Goal: Task Accomplishment & Management: Manage account settings

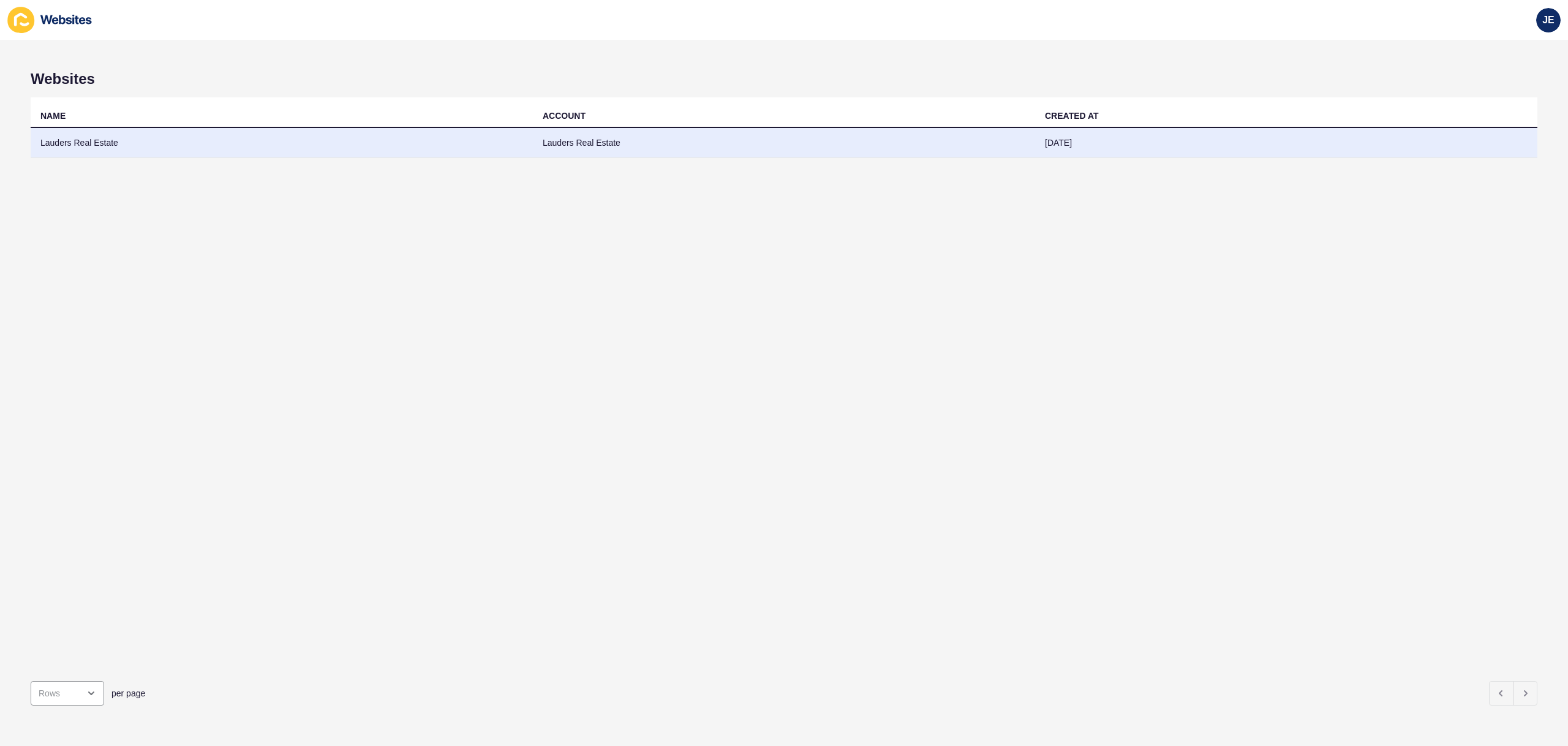
click at [254, 151] on td "Lauders Real Estate" at bounding box center [282, 143] width 503 height 30
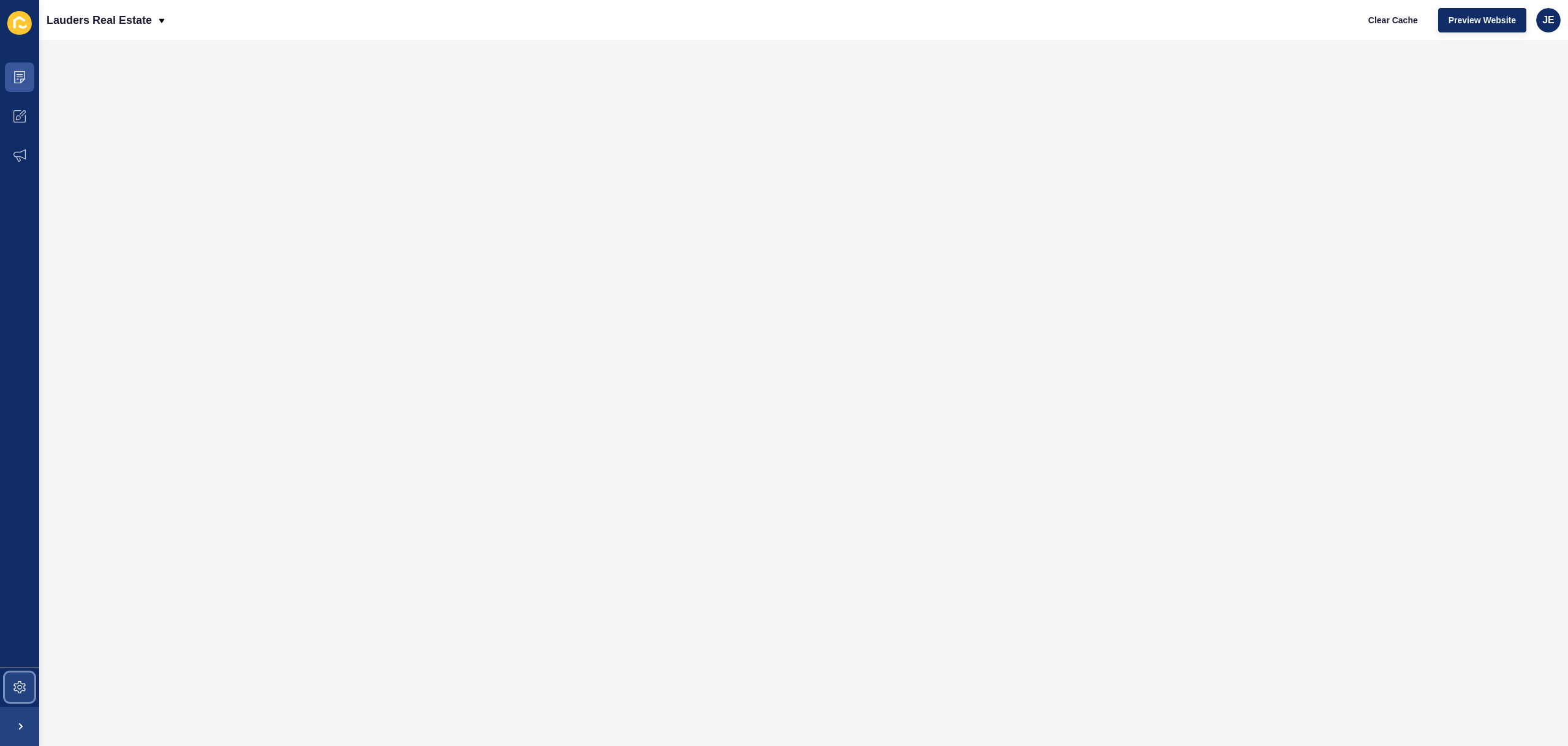
click at [31, 687] on span at bounding box center [20, 687] width 39 height 39
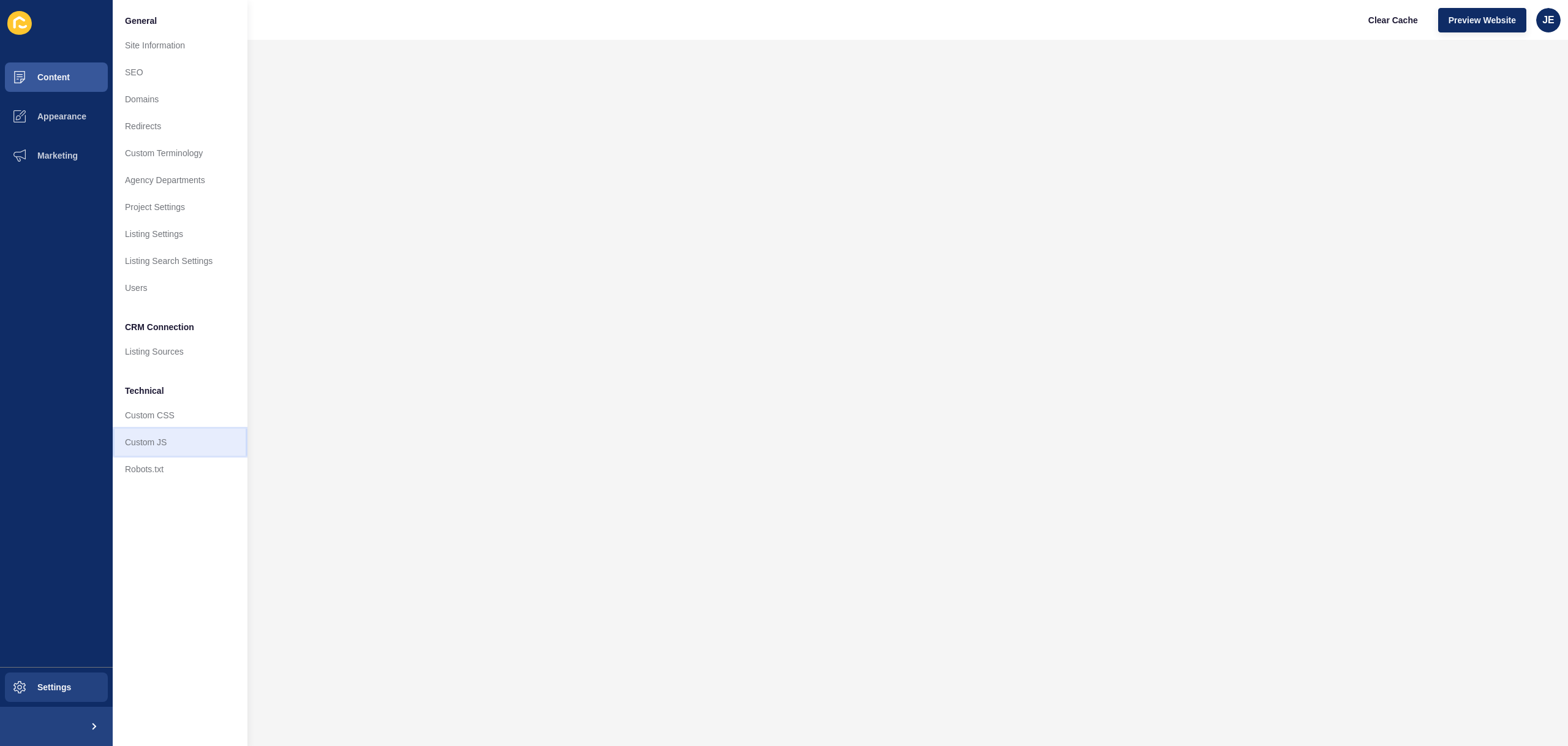
click at [143, 444] on link "Custom JS" at bounding box center [180, 442] width 135 height 27
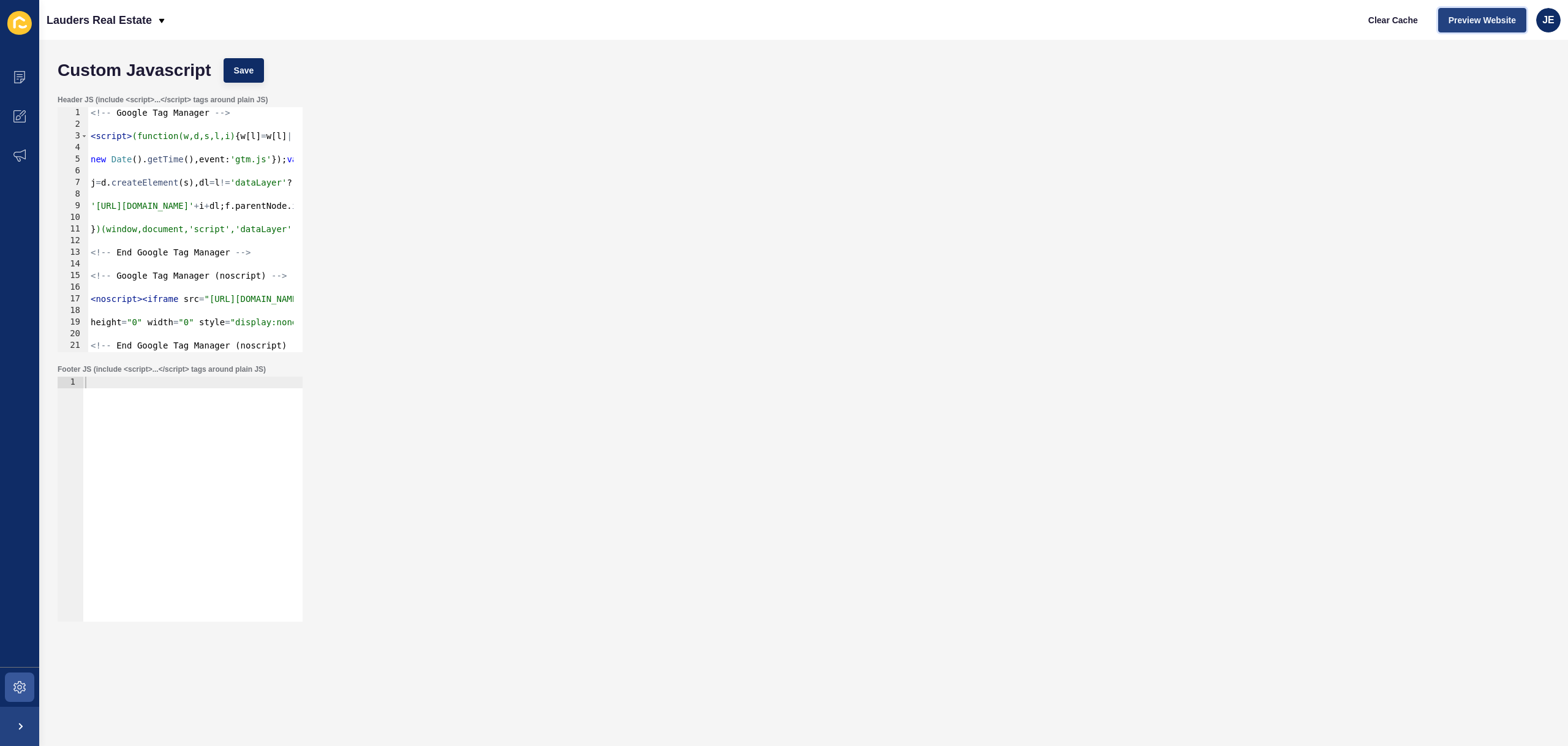
click at [1454, 27] on button "Preview Website" at bounding box center [1482, 20] width 88 height 25
click at [20, 81] on icon at bounding box center [20, 77] width 12 height 12
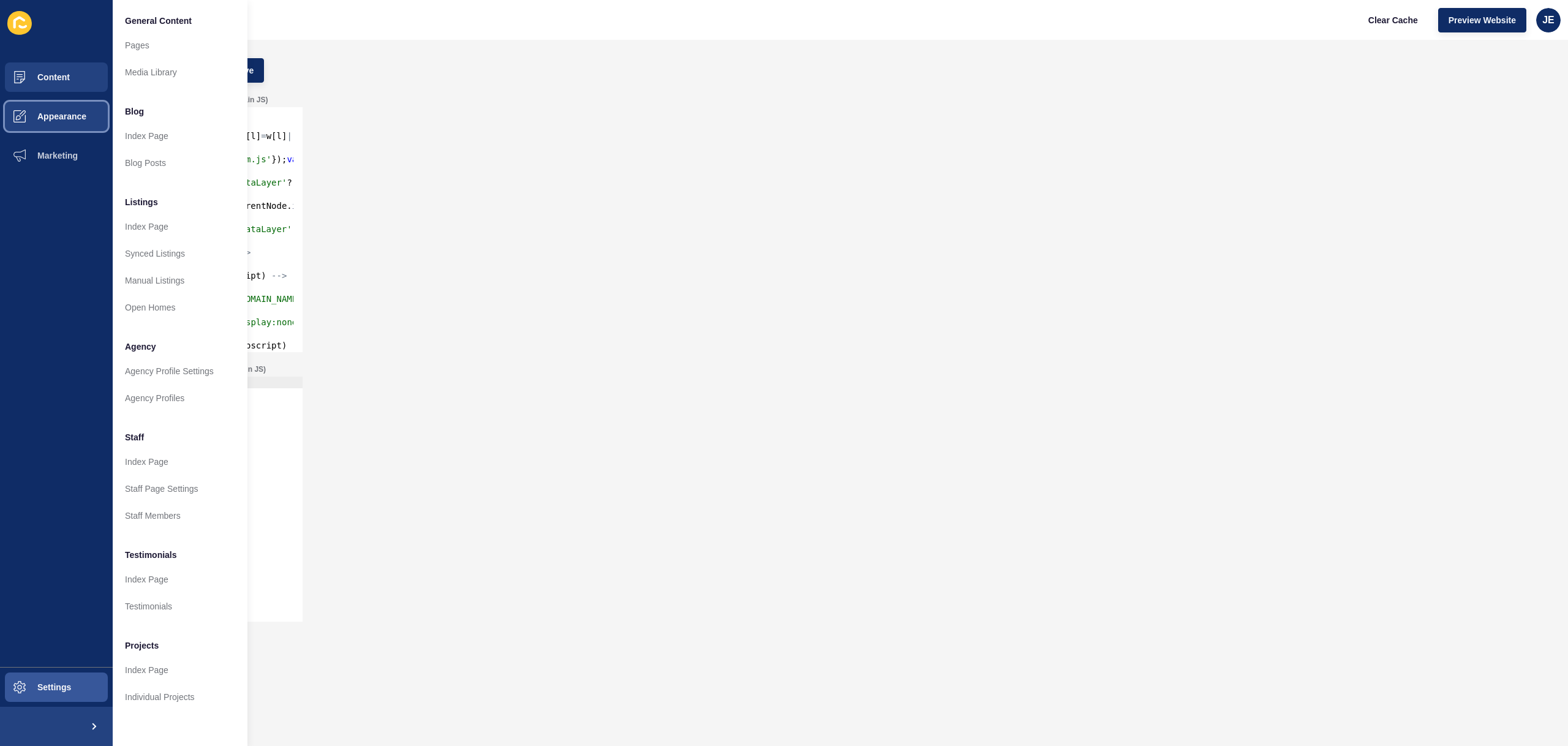
click at [56, 120] on span "Appearance" at bounding box center [42, 116] width 88 height 9
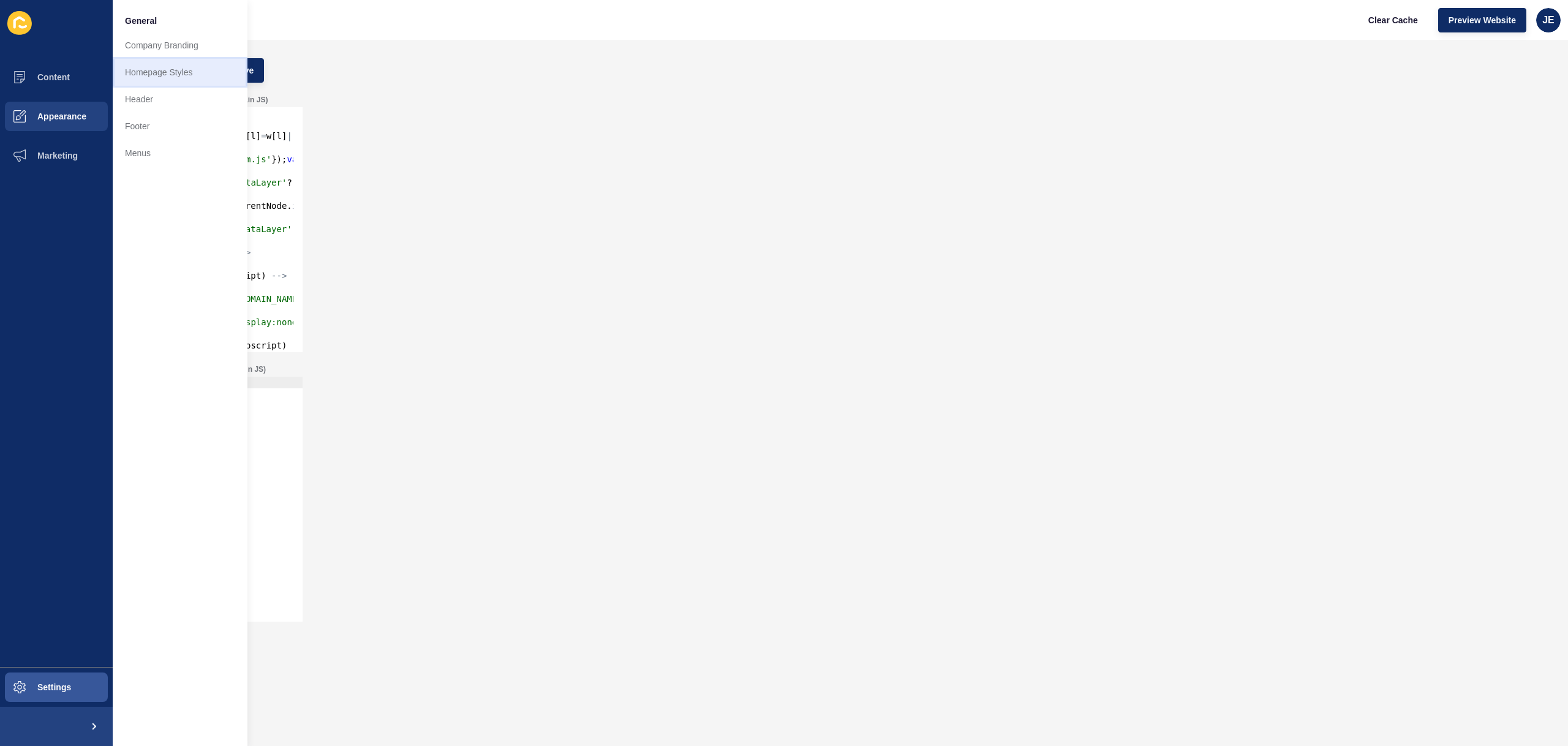
click at [177, 77] on link "Homepage Styles" at bounding box center [180, 73] width 135 height 27
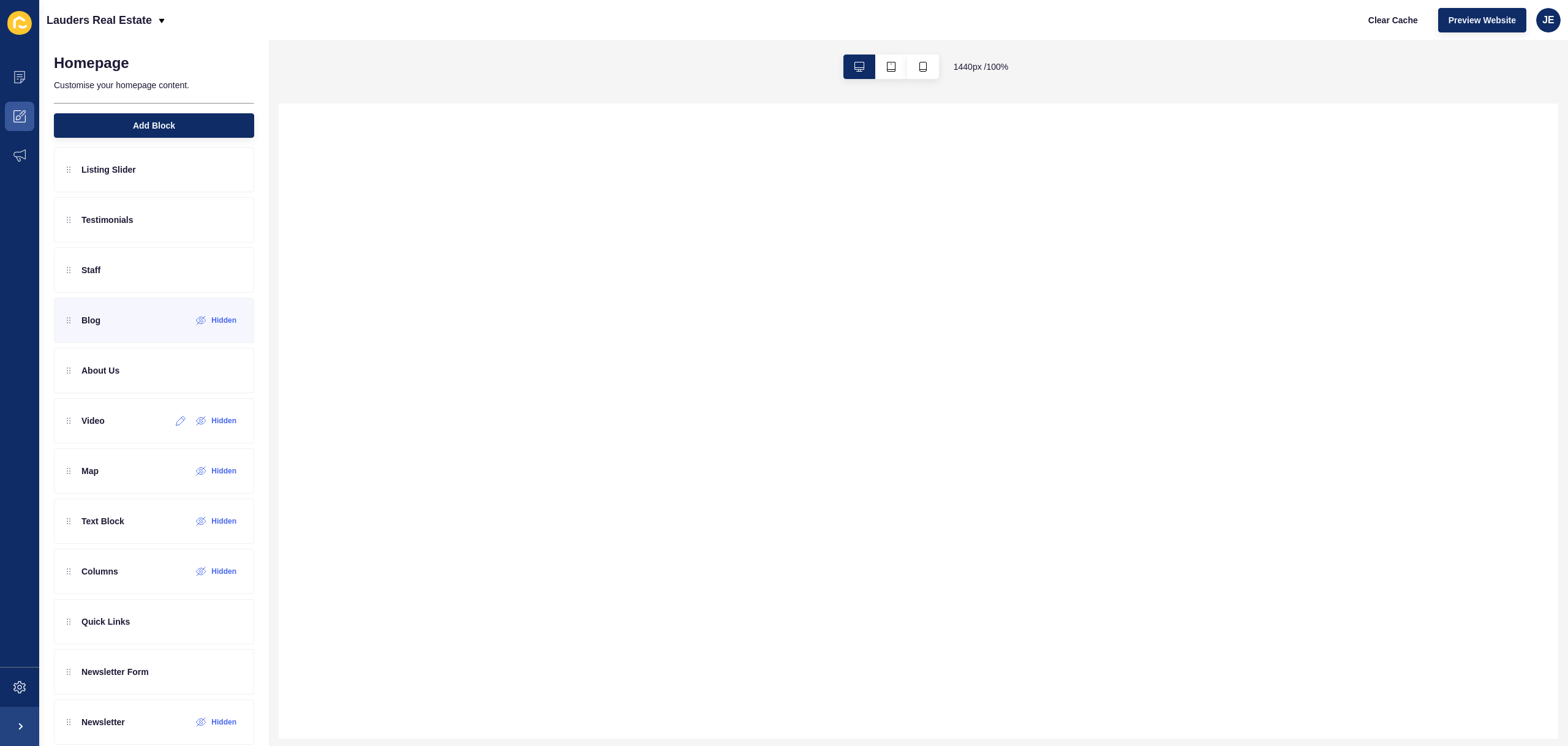
scroll to position [129, 0]
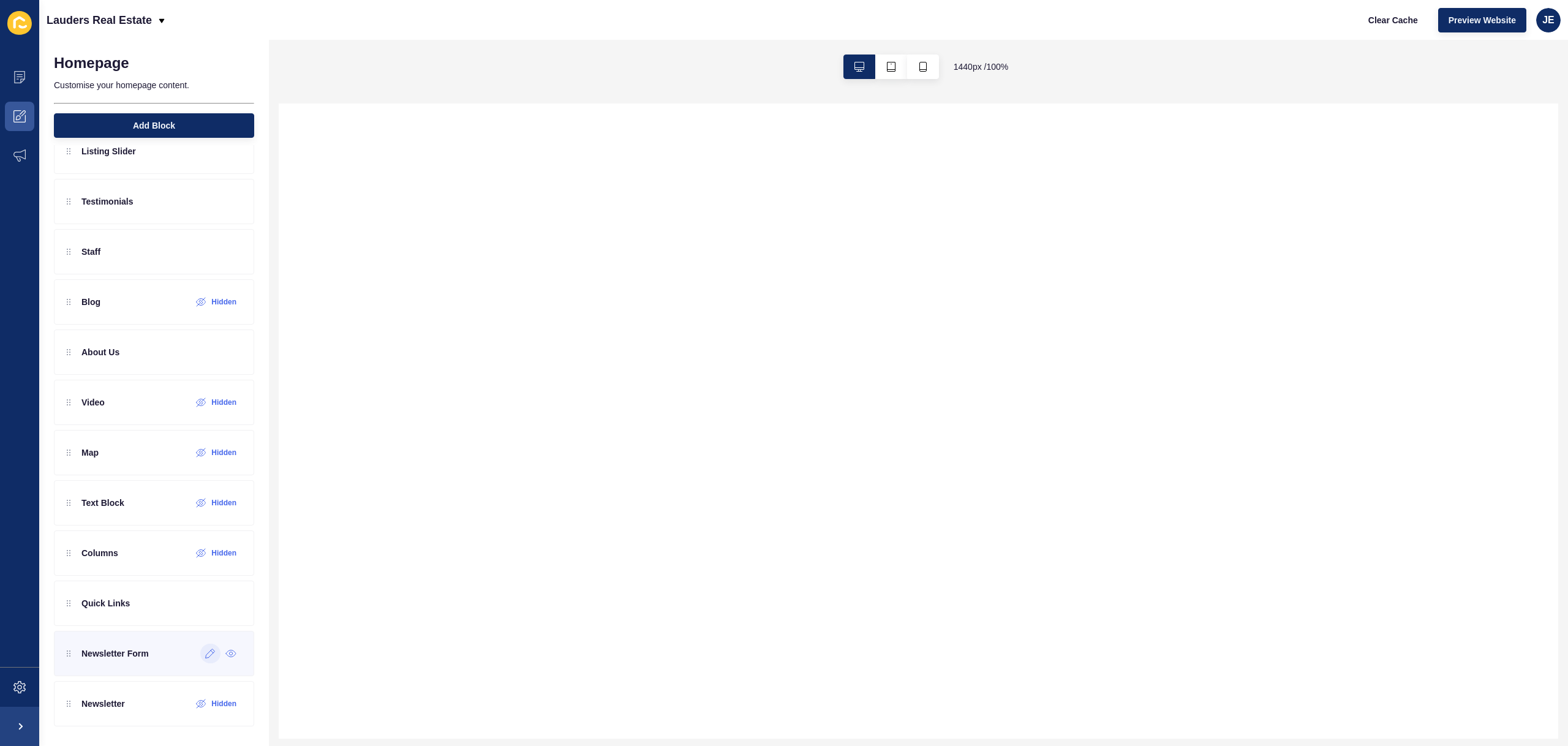
select select
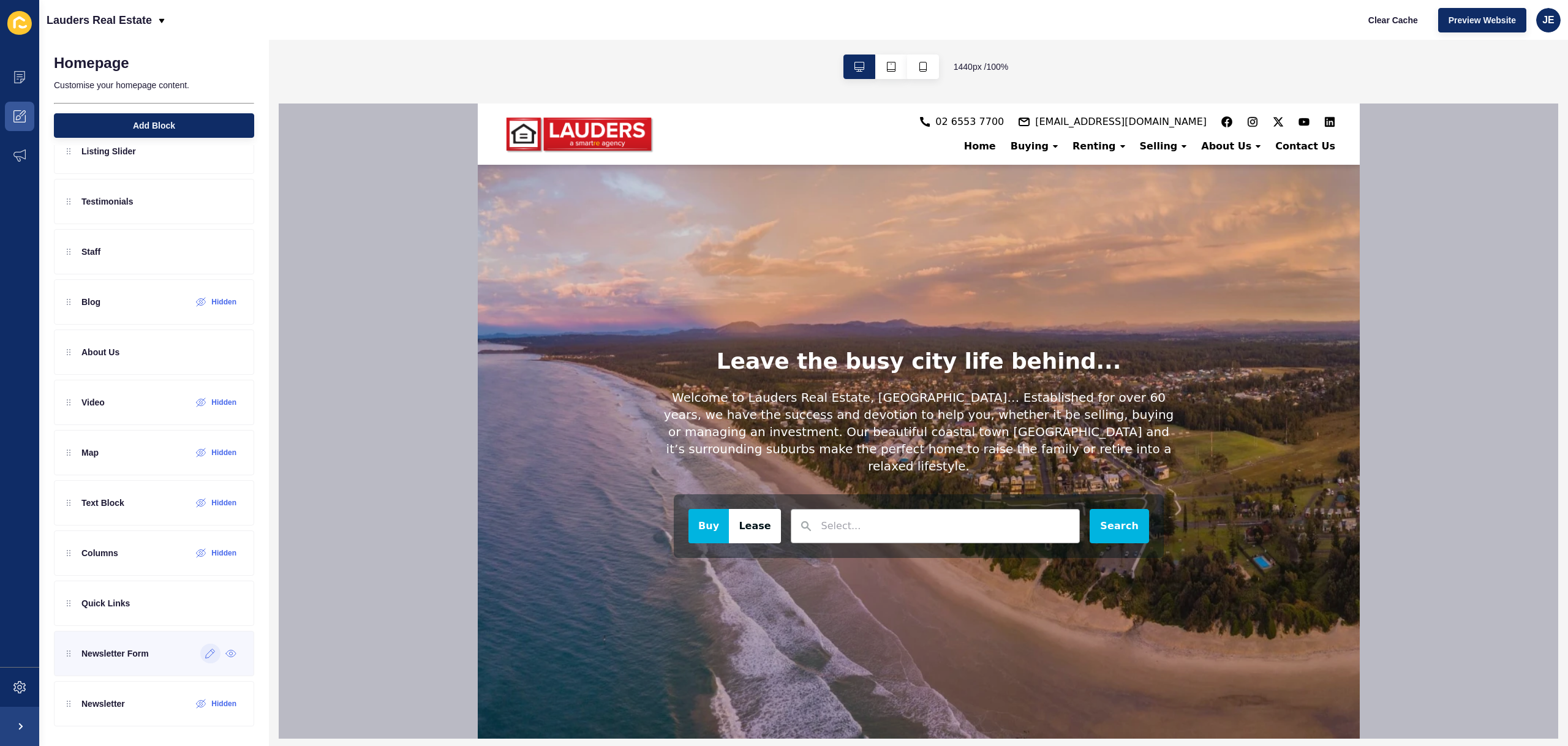
click at [205, 656] on icon at bounding box center [210, 653] width 10 height 9
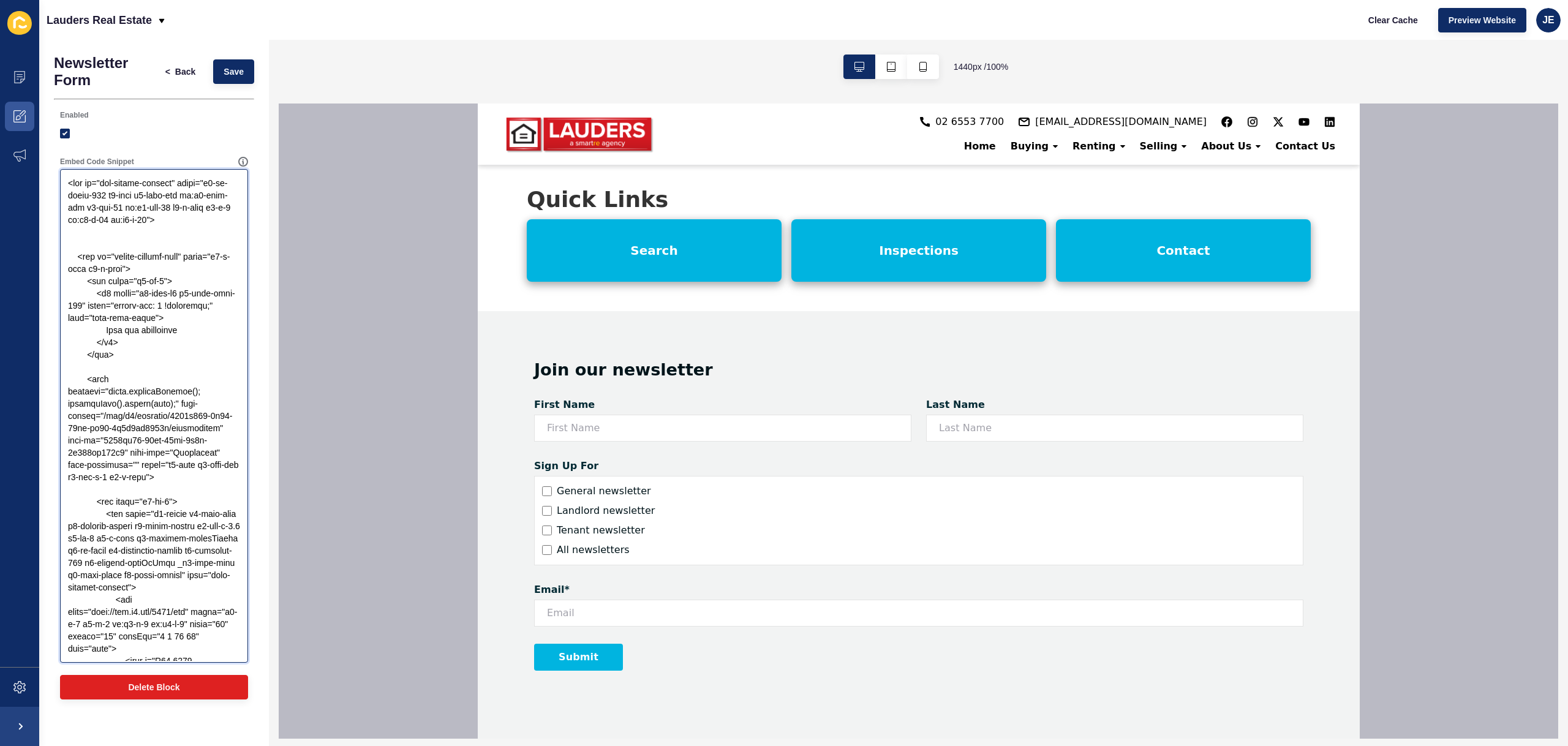
click at [153, 444] on textarea "Embed Code Snippet" at bounding box center [154, 416] width 184 height 490
click at [1555, 16] on div "JE" at bounding box center [1548, 20] width 25 height 25
click at [1510, 101] on link "Logout" at bounding box center [1520, 102] width 90 height 27
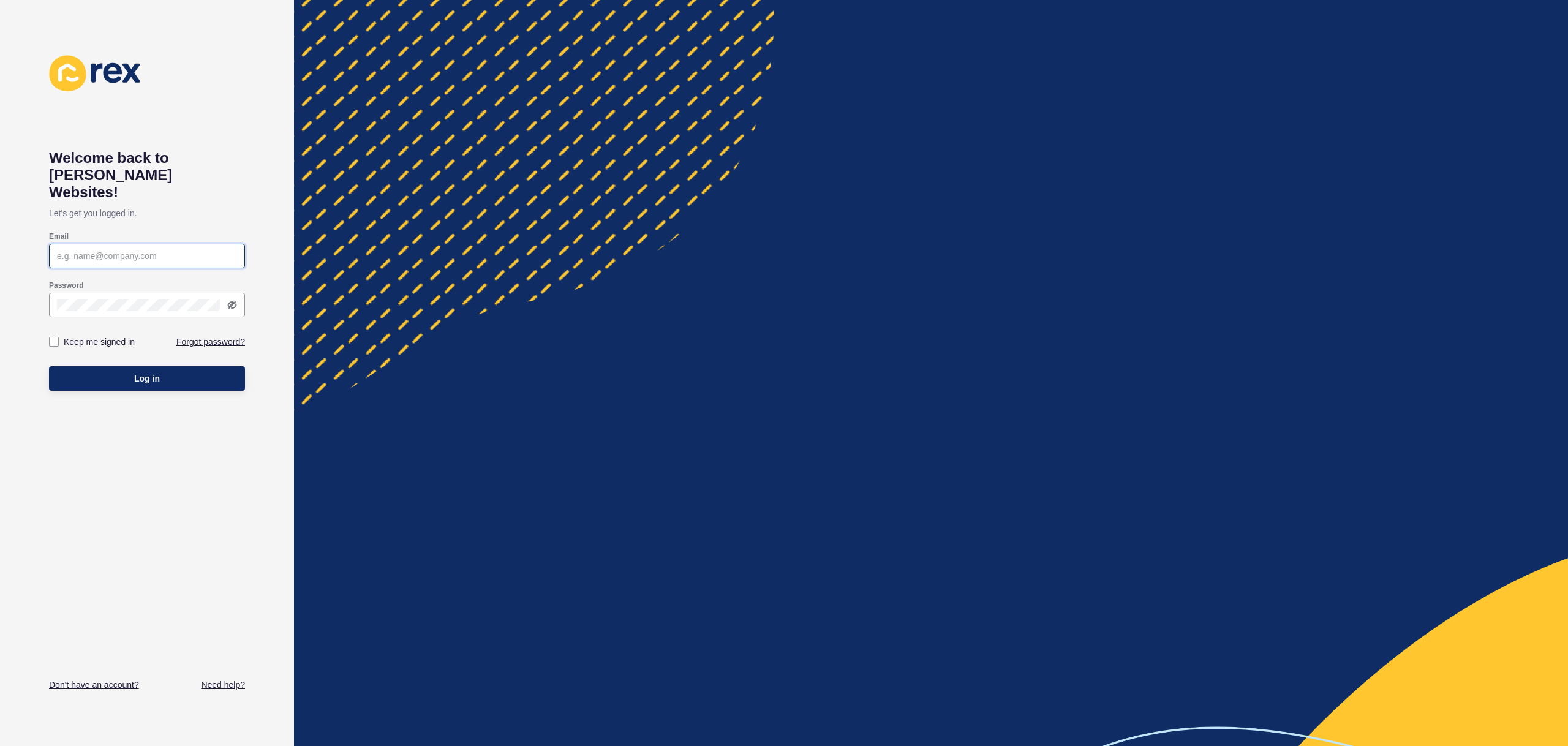
type input "[EMAIL_ADDRESS][PERSON_NAME][DOMAIN_NAME]"
